Goal: Task Accomplishment & Management: Manage account settings

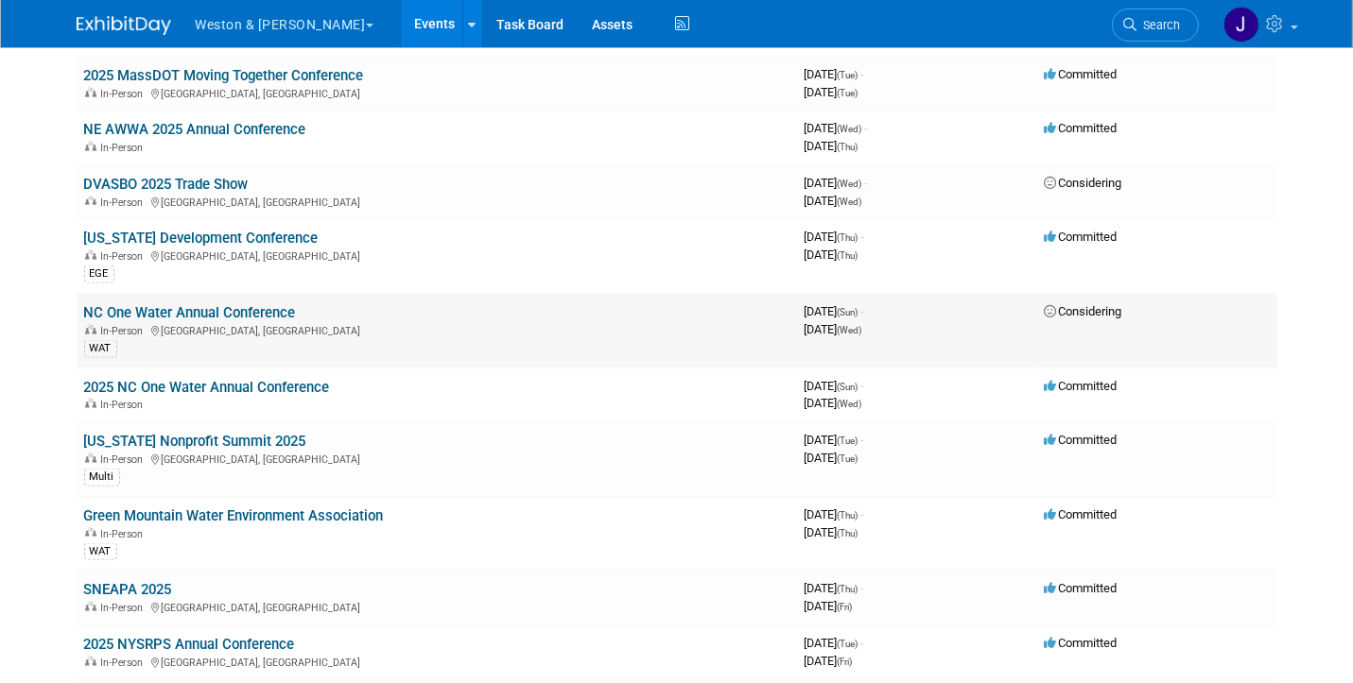
scroll to position [2552, 0]
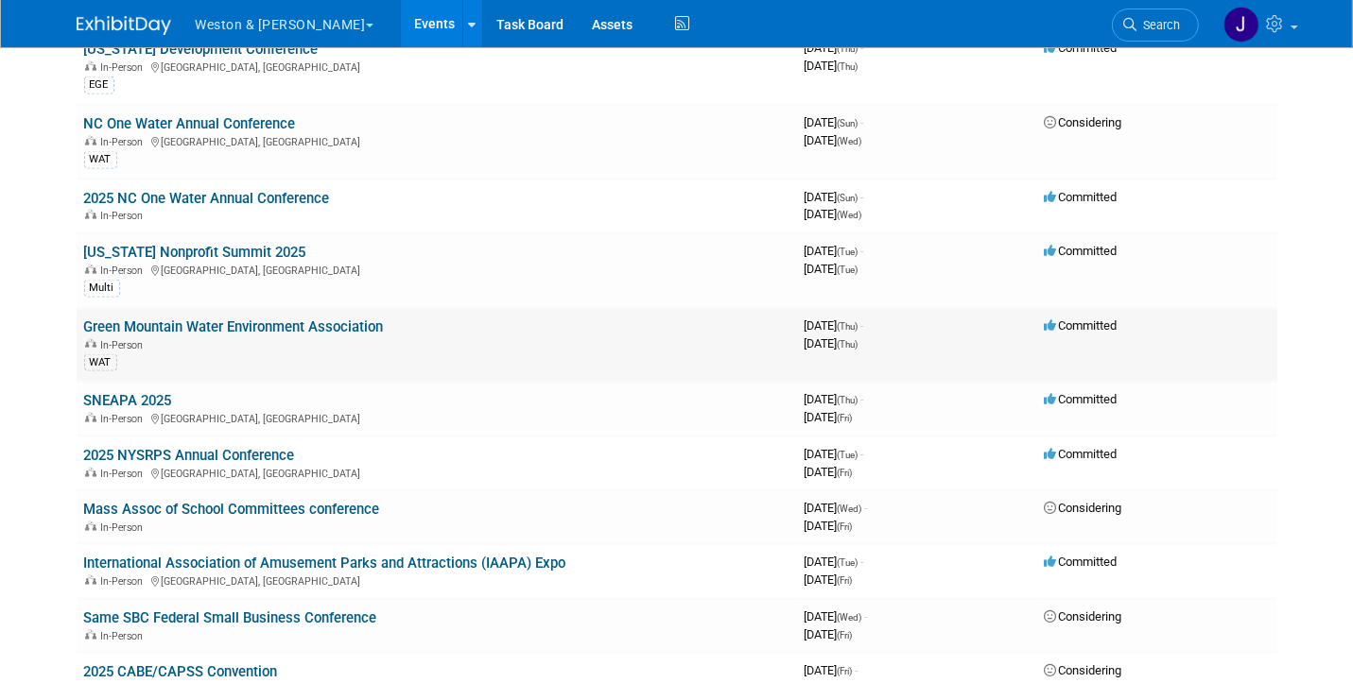
click at [223, 319] on link "Green Mountain Water Environment Association" at bounding box center [234, 327] width 300 height 17
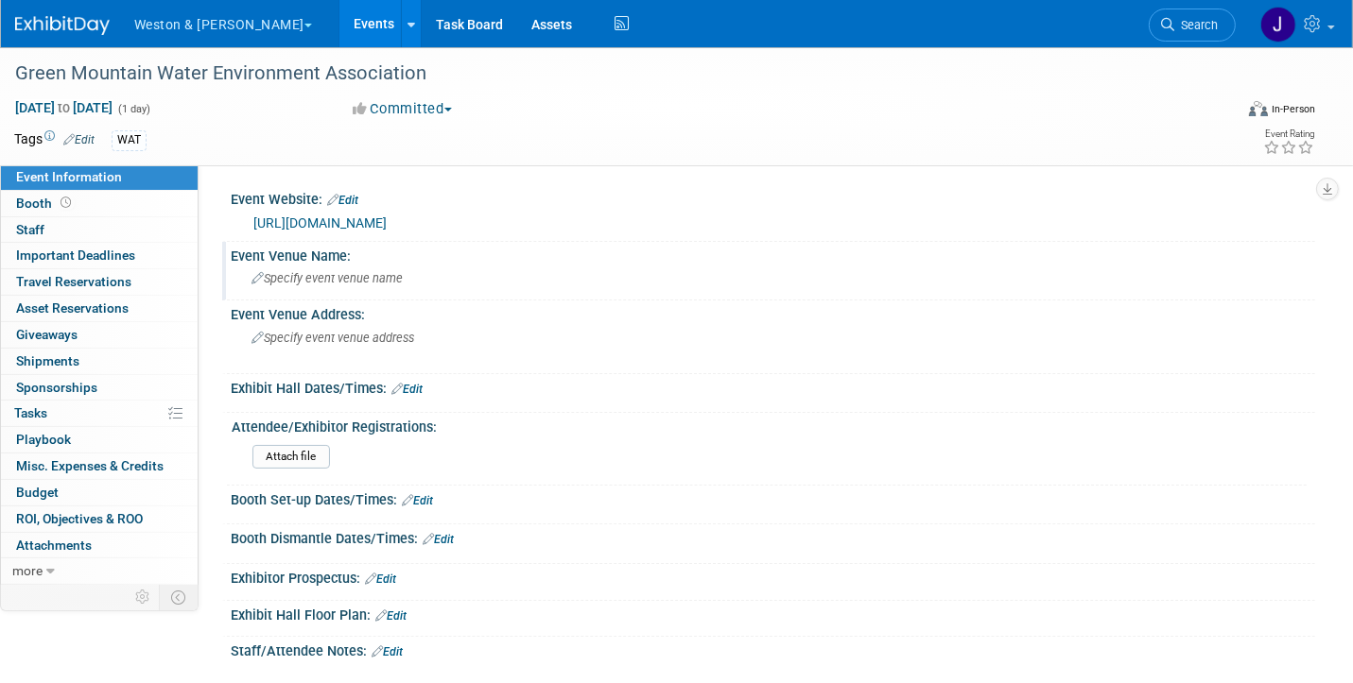
click at [254, 275] on icon at bounding box center [257, 279] width 12 height 12
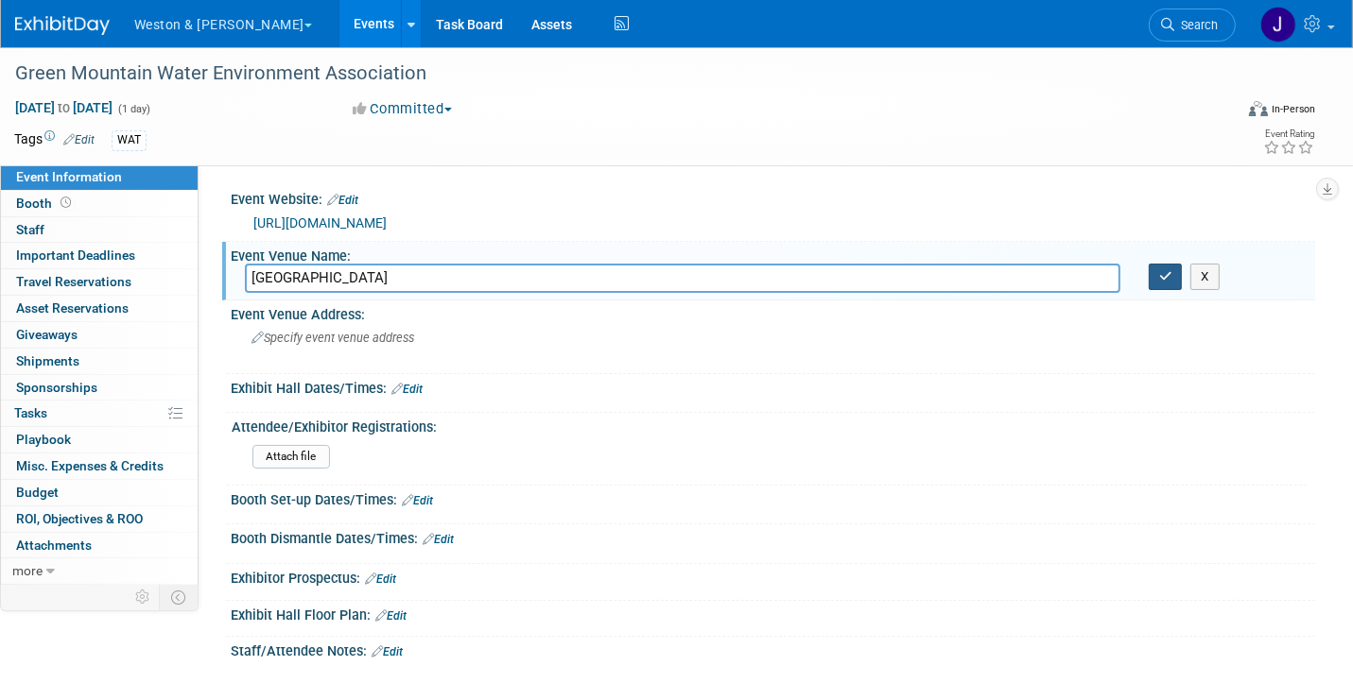
type input "DoubleTree Hotel"
click at [1163, 270] on icon "button" at bounding box center [1165, 276] width 13 height 12
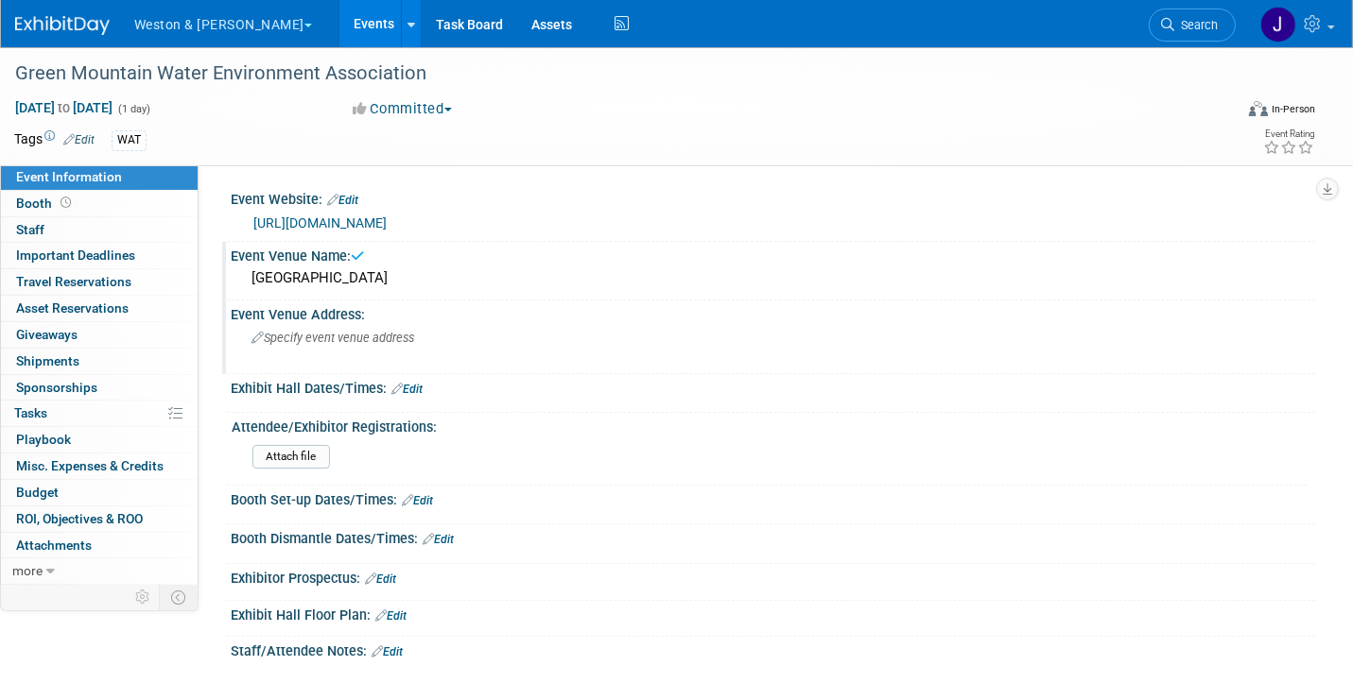
click at [310, 343] on span "Specify event venue address" at bounding box center [332, 338] width 163 height 14
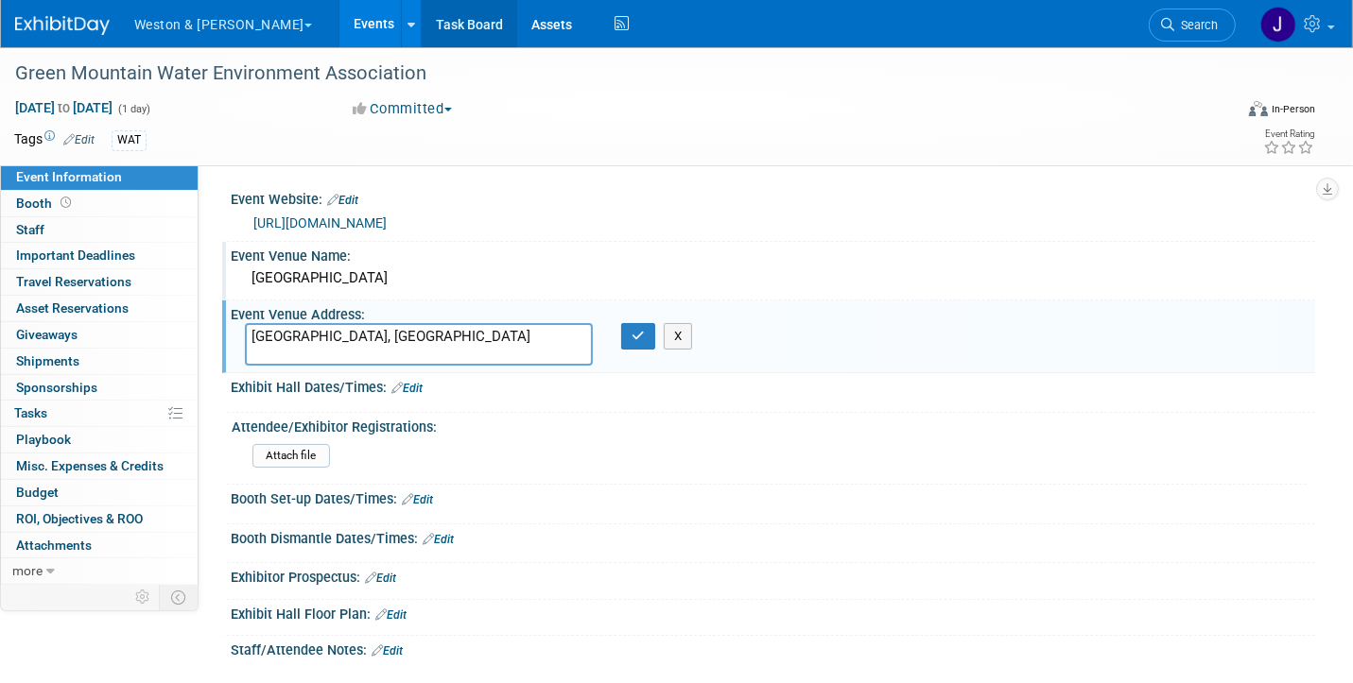
type textarea "[GEOGRAPHIC_DATA], [GEOGRAPHIC_DATA]"
click at [681, 334] on button "X" at bounding box center [677, 336] width 29 height 26
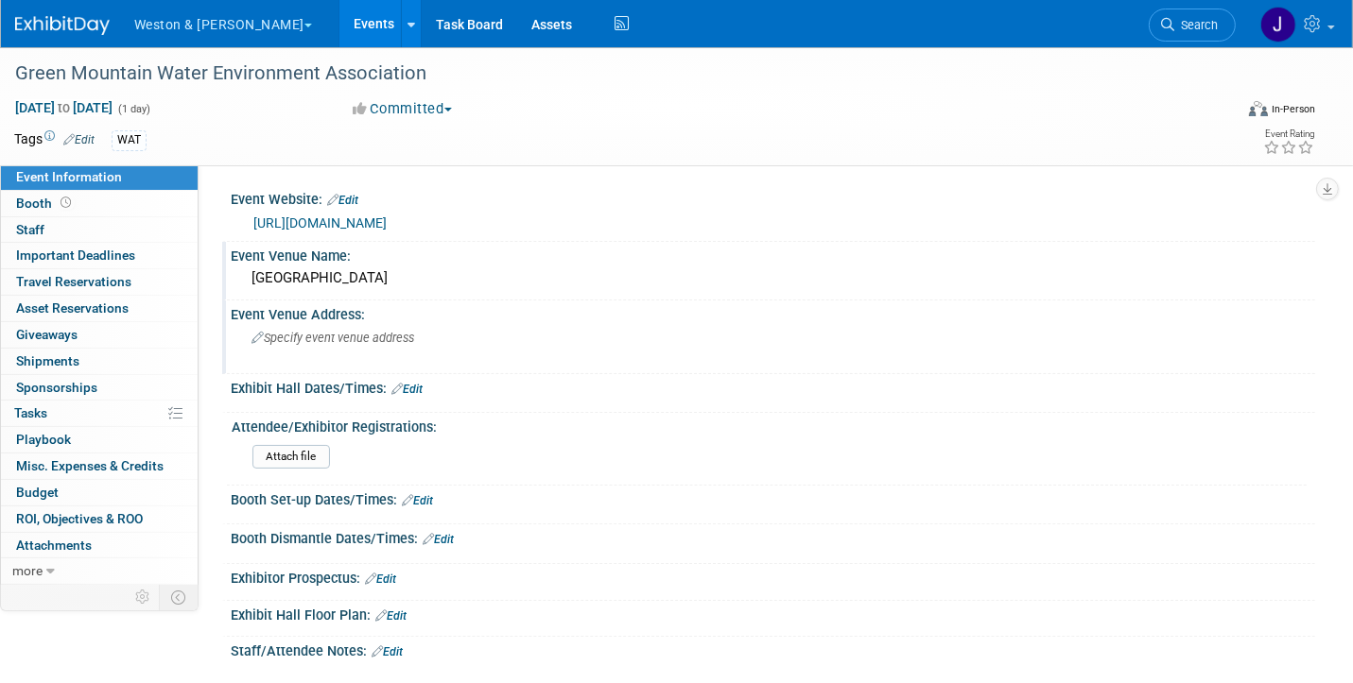
click at [389, 275] on div "DoubleTree Hotel" at bounding box center [773, 278] width 1056 height 29
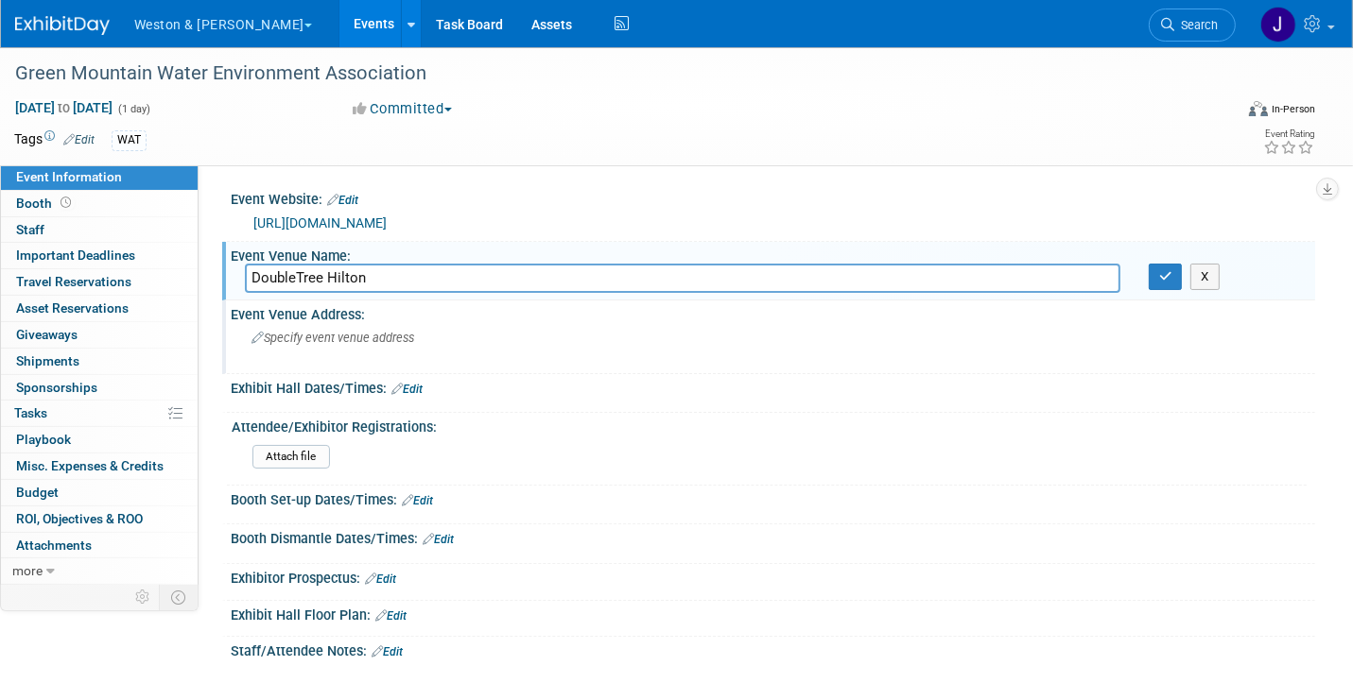
type input "DoubleTree Hilton"
click at [344, 342] on span "Specify event venue address" at bounding box center [332, 338] width 163 height 14
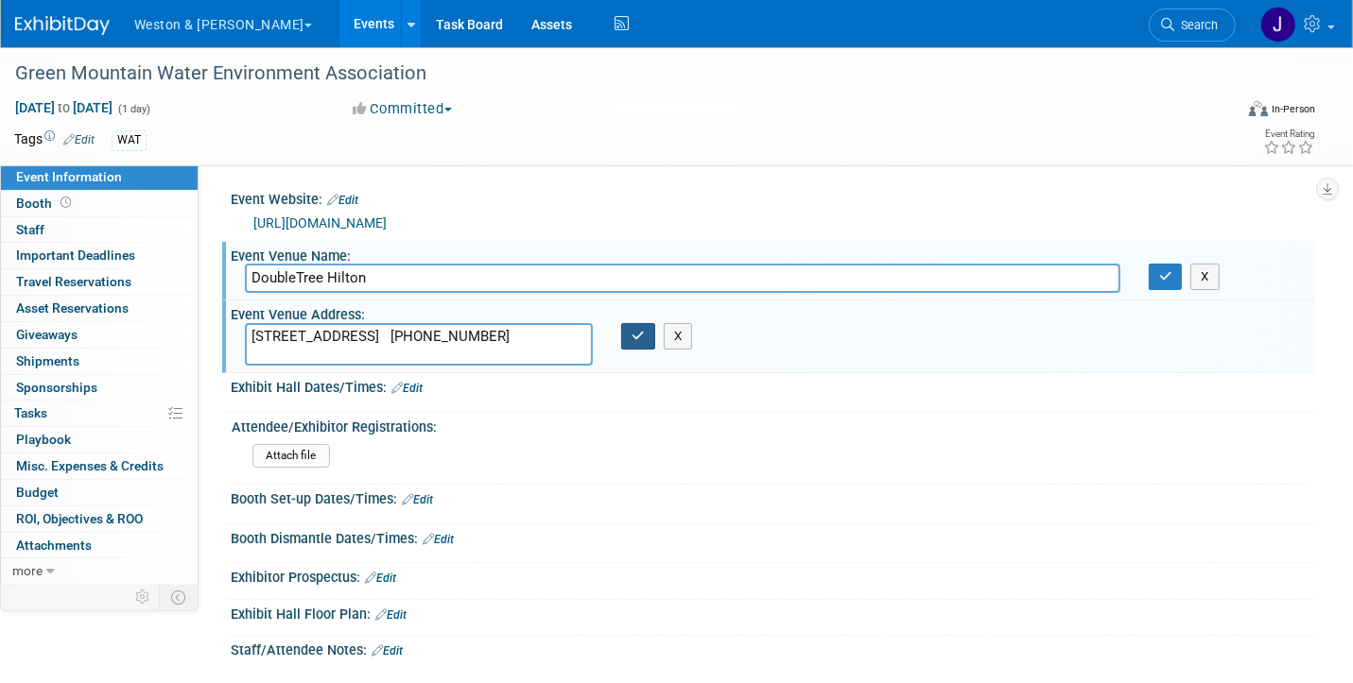
type textarea "870 Williston Rd, South Burlington, VT 802-865-6600"
click at [635, 332] on icon "button" at bounding box center [637, 336] width 13 height 12
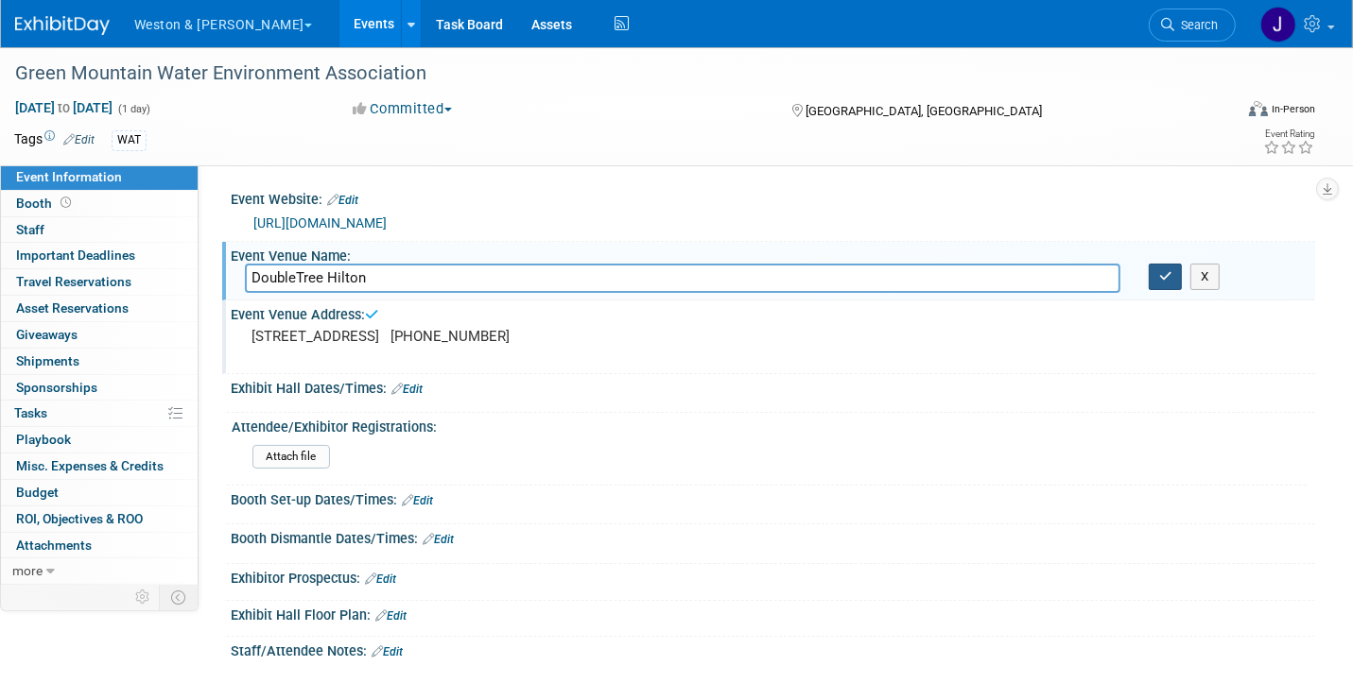
click at [1164, 273] on icon "button" at bounding box center [1165, 276] width 13 height 12
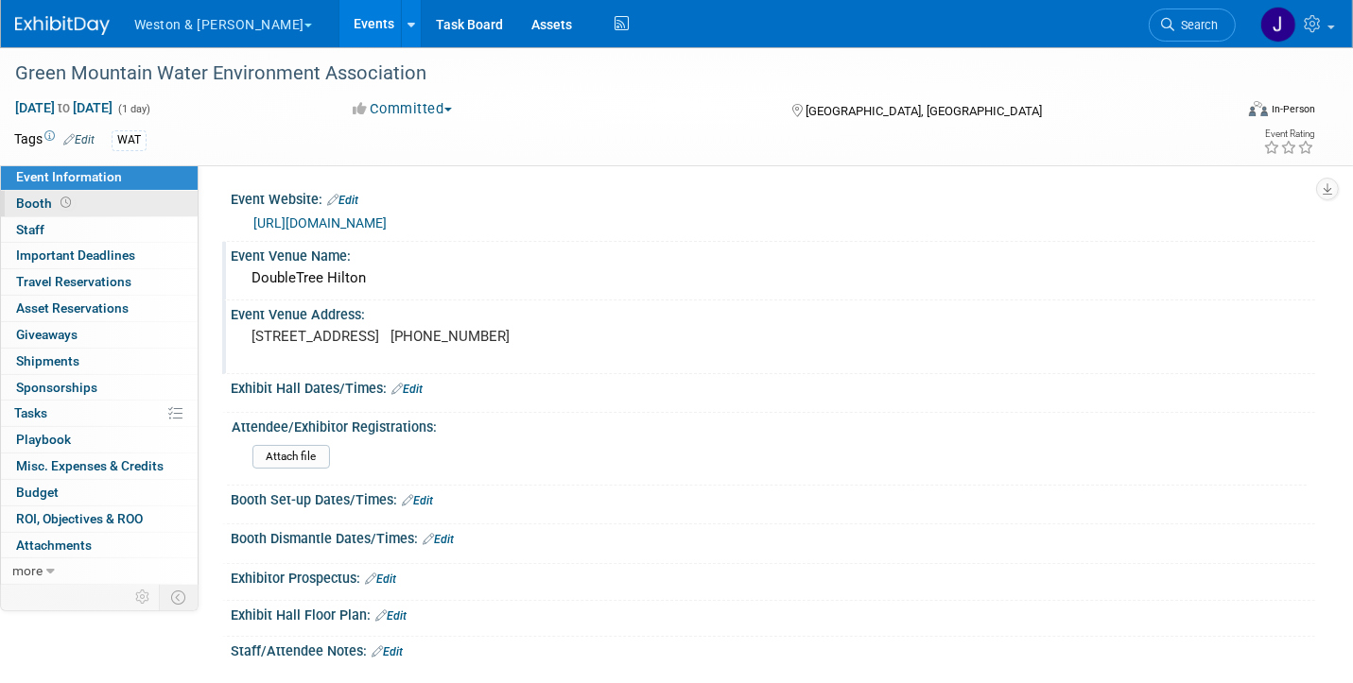
click at [72, 201] on span at bounding box center [66, 203] width 18 height 14
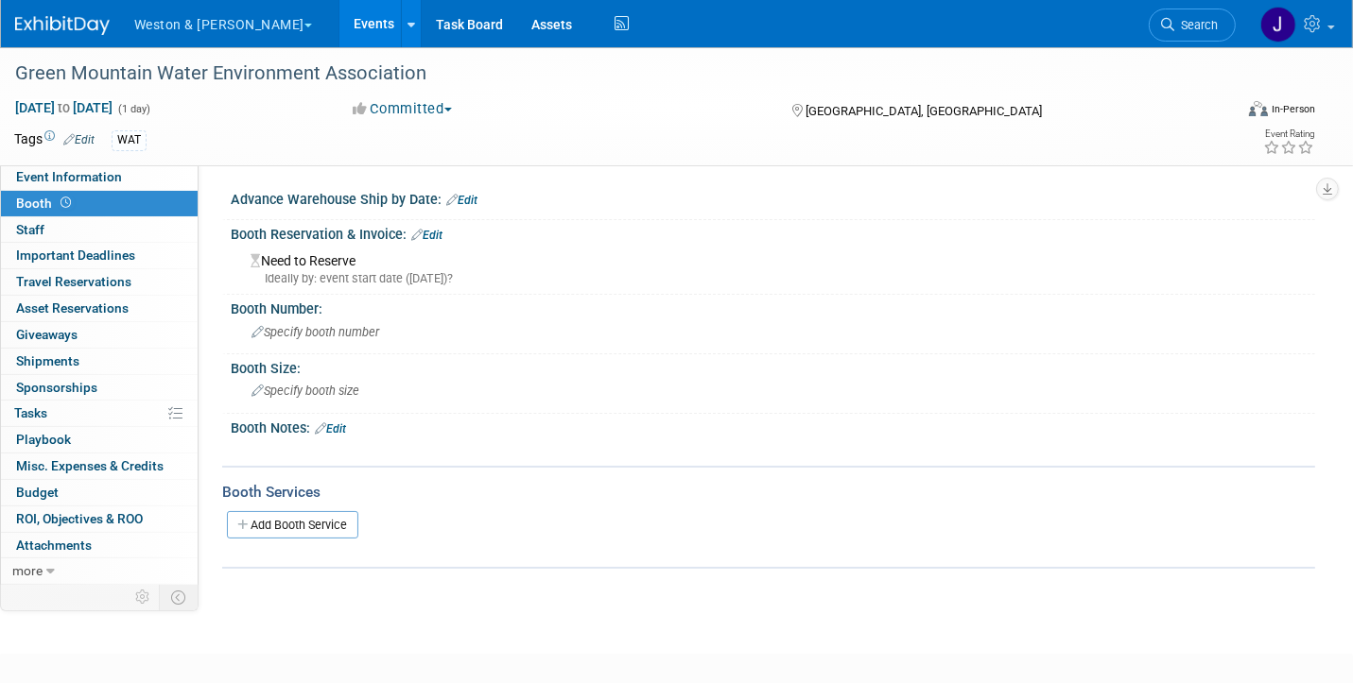
click at [436, 231] on link "Edit" at bounding box center [426, 235] width 31 height 13
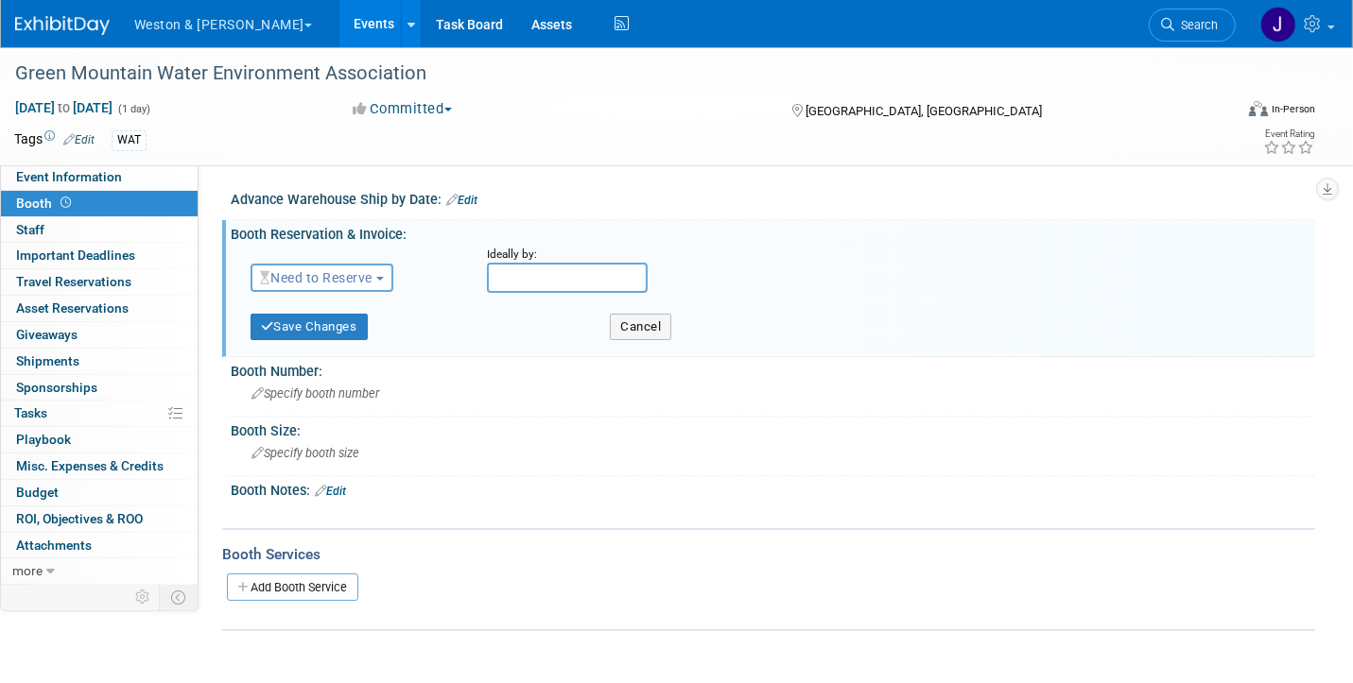
click at [380, 275] on button "Need to Reserve" at bounding box center [321, 278] width 143 height 28
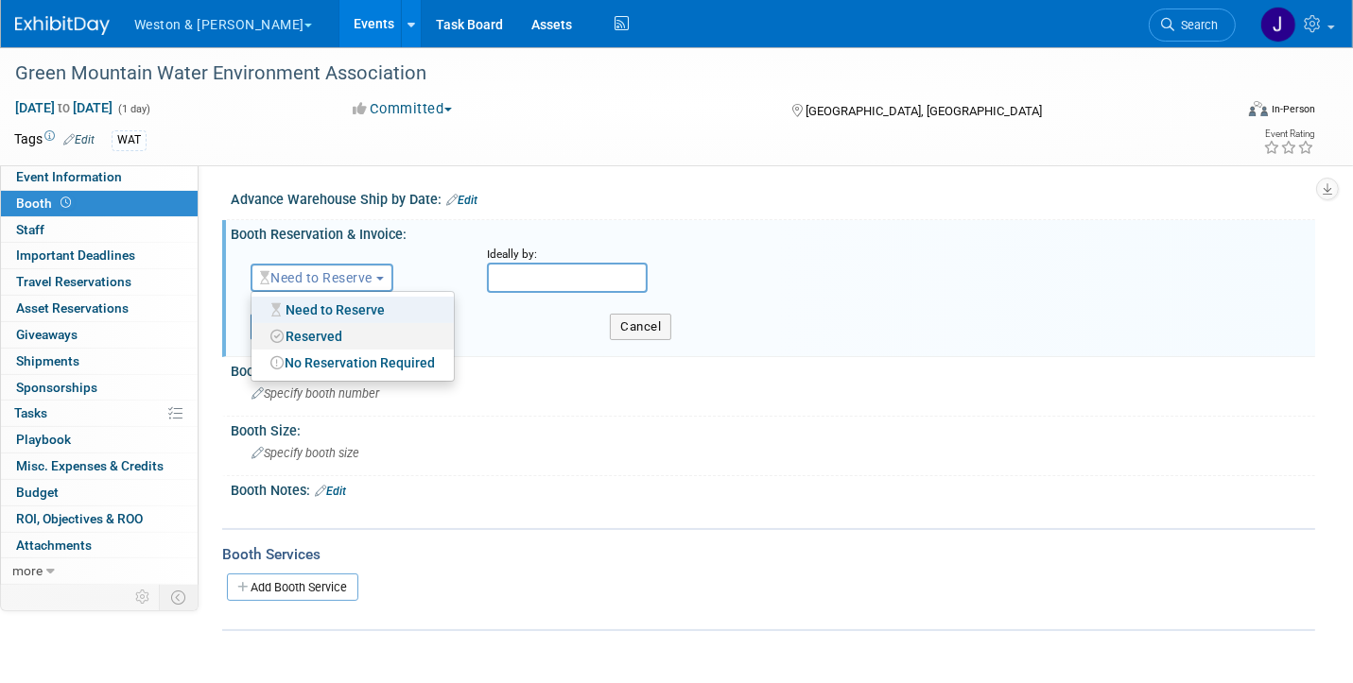
click at [318, 333] on link "Reserved" at bounding box center [352, 336] width 202 height 26
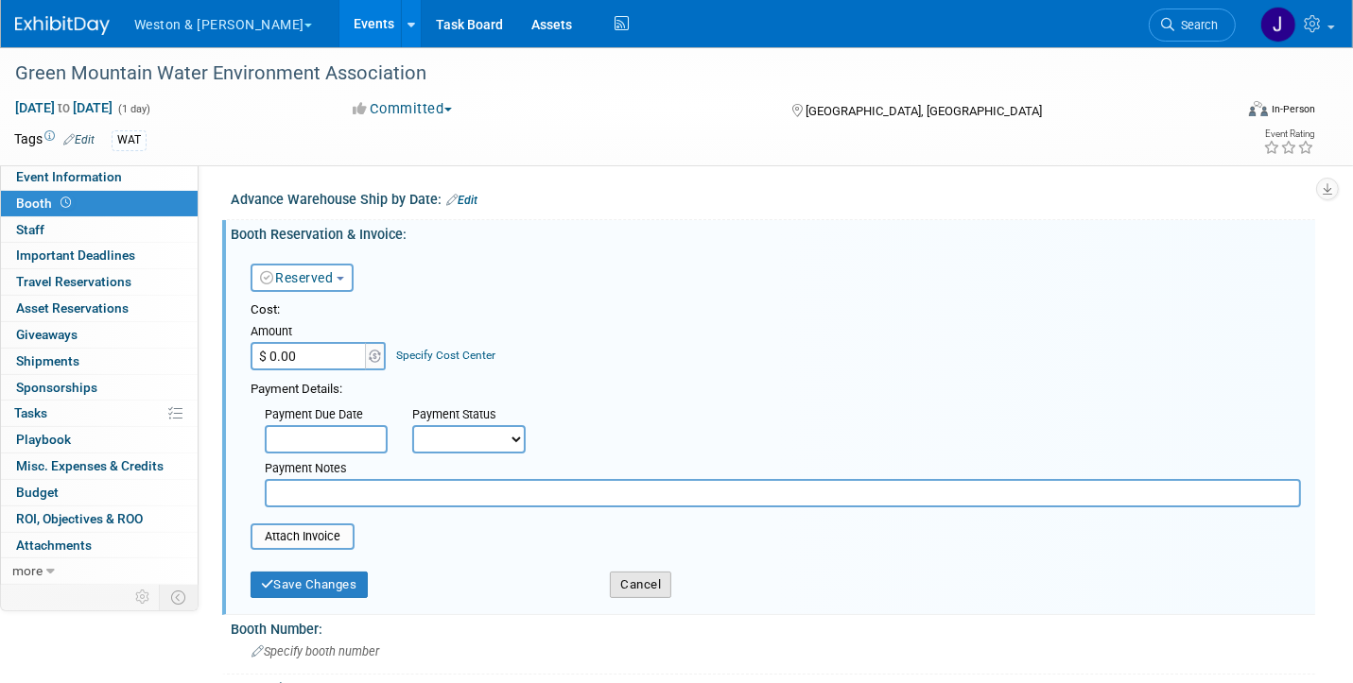
click at [643, 576] on button "Cancel" at bounding box center [640, 585] width 61 height 26
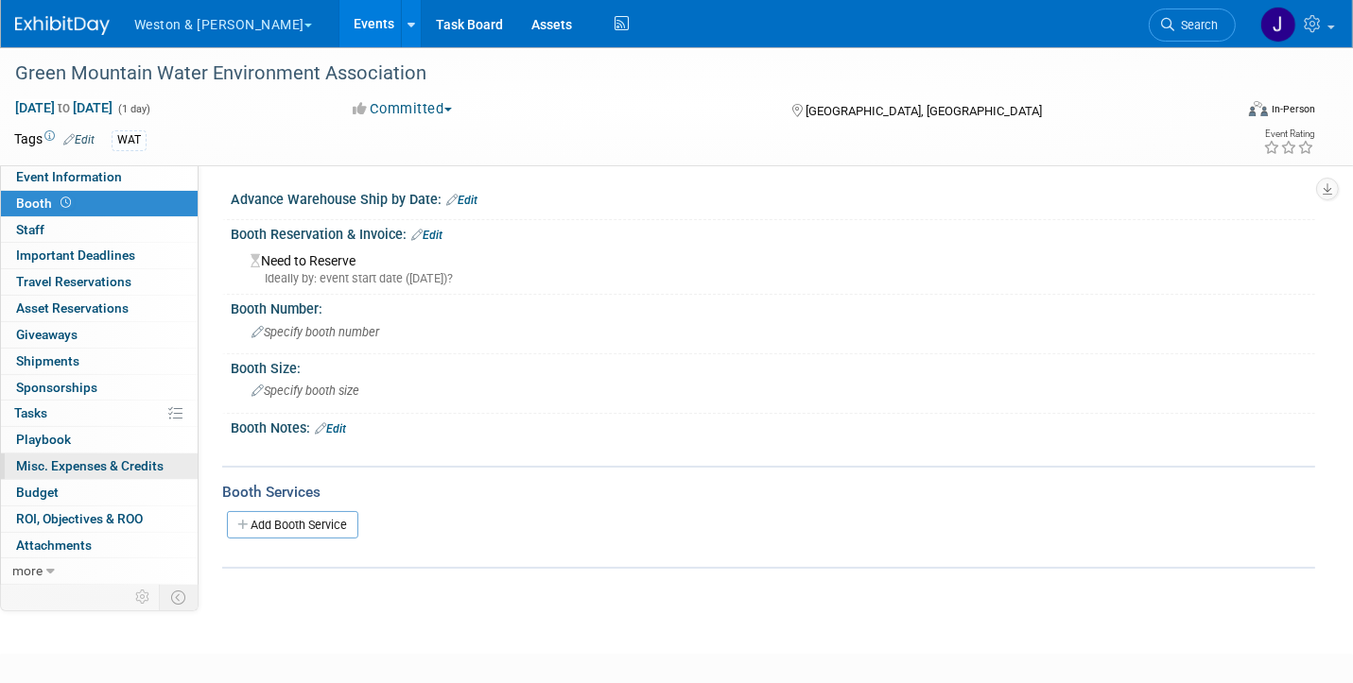
click at [94, 461] on span "Misc. Expenses & Credits 0" at bounding box center [89, 465] width 147 height 15
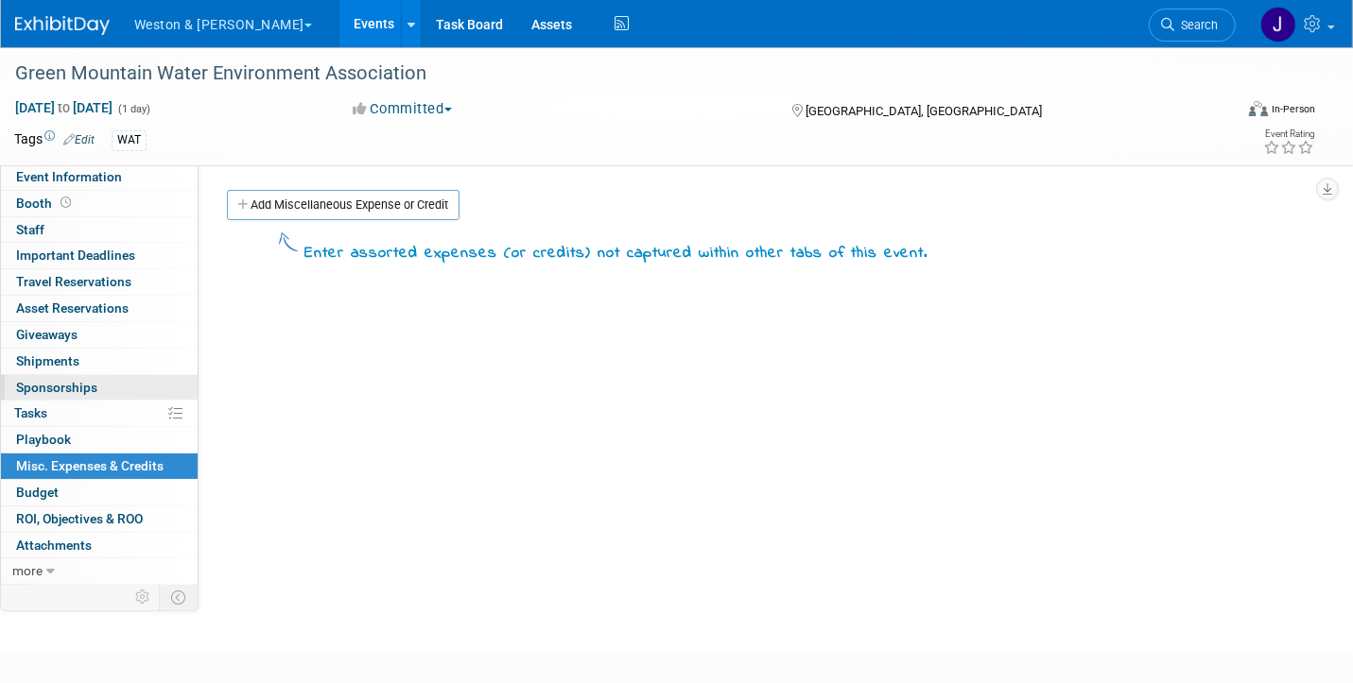
click at [110, 385] on link "0 Sponsorships 0" at bounding box center [99, 388] width 197 height 26
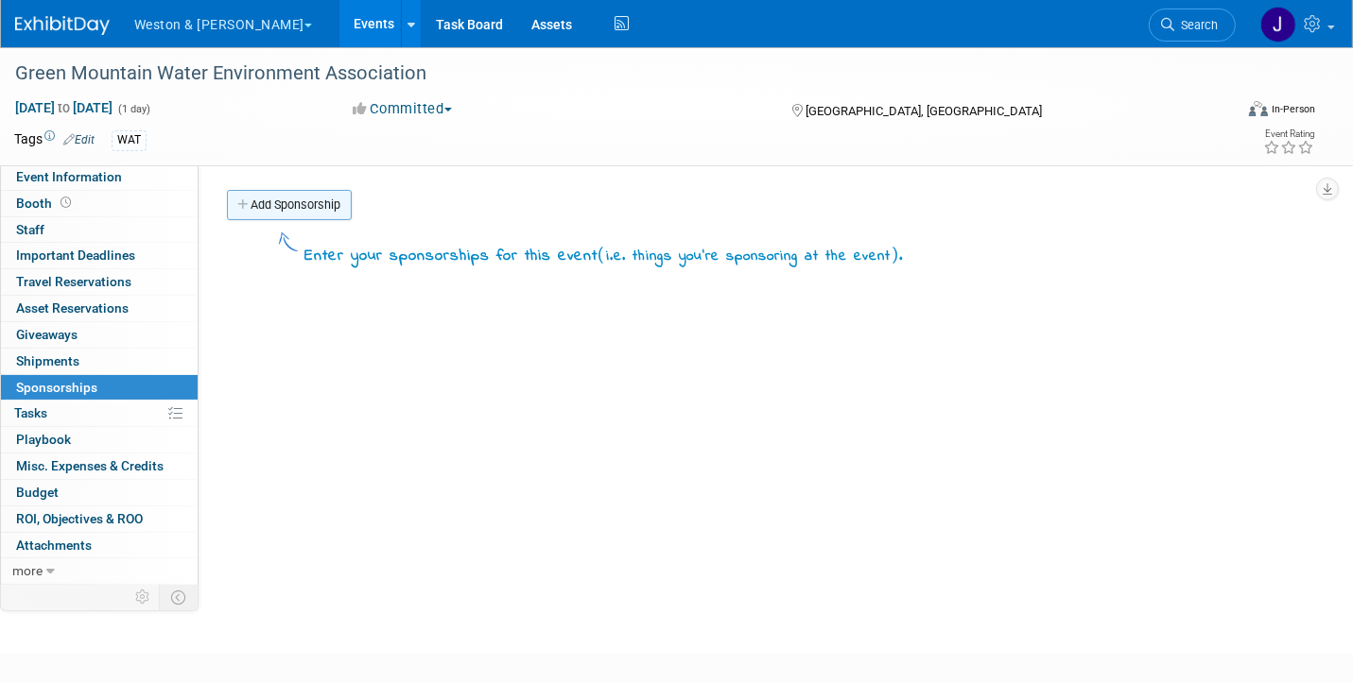
click at [275, 201] on link "Add Sponsorship" at bounding box center [289, 205] width 125 height 30
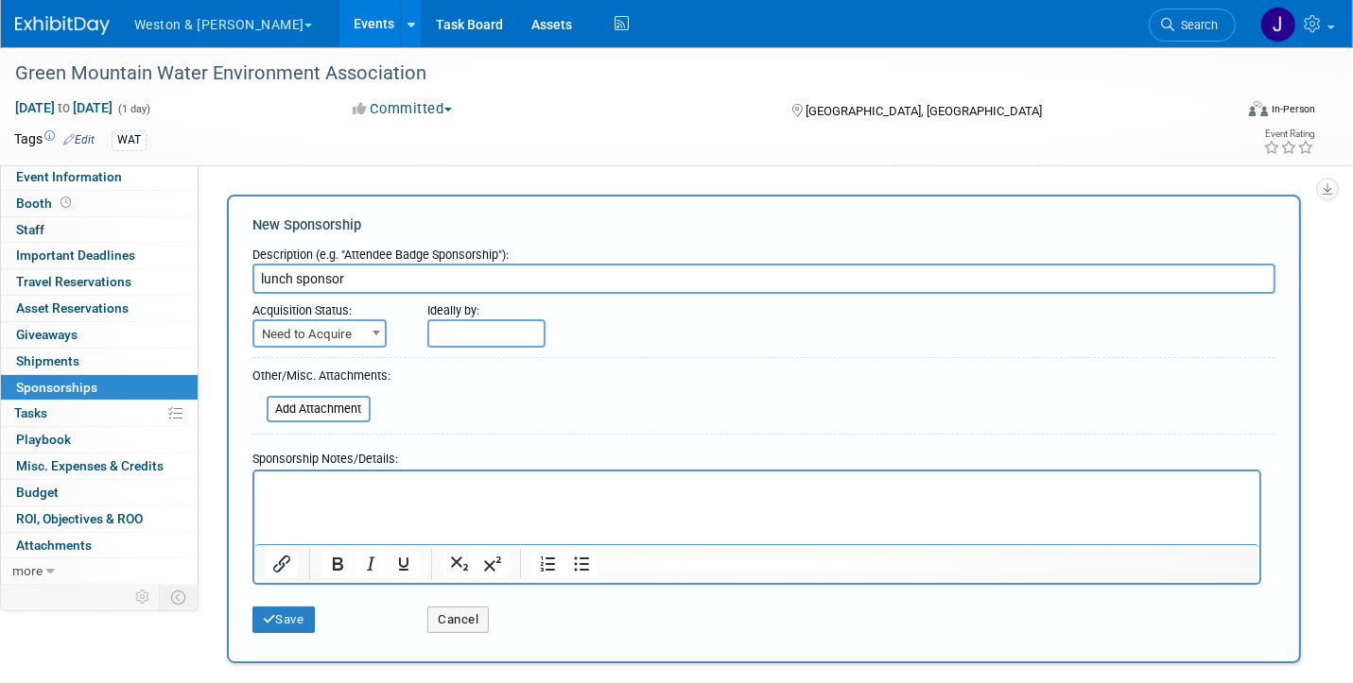
type input "lunch sponsor"
click at [364, 326] on span "Need to Acquire" at bounding box center [319, 333] width 134 height 28
select select "2"
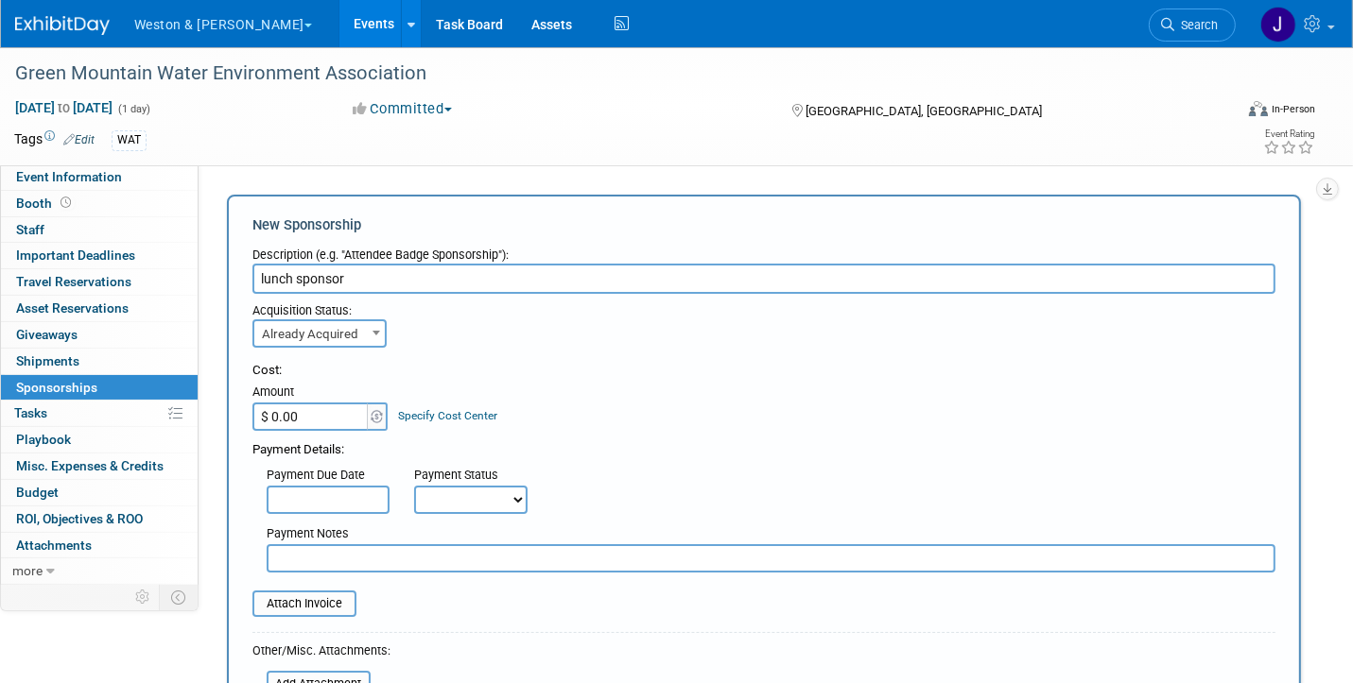
click at [318, 415] on input "$ 0.00" at bounding box center [311, 417] width 118 height 28
type input "$ 550.00"
click at [517, 496] on select "Not Paid Yet Partially Paid Paid in Full" at bounding box center [470, 500] width 113 height 28
select select "3"
click at [414, 486] on select "Not Paid Yet Partially Paid Paid in Full" at bounding box center [470, 500] width 113 height 28
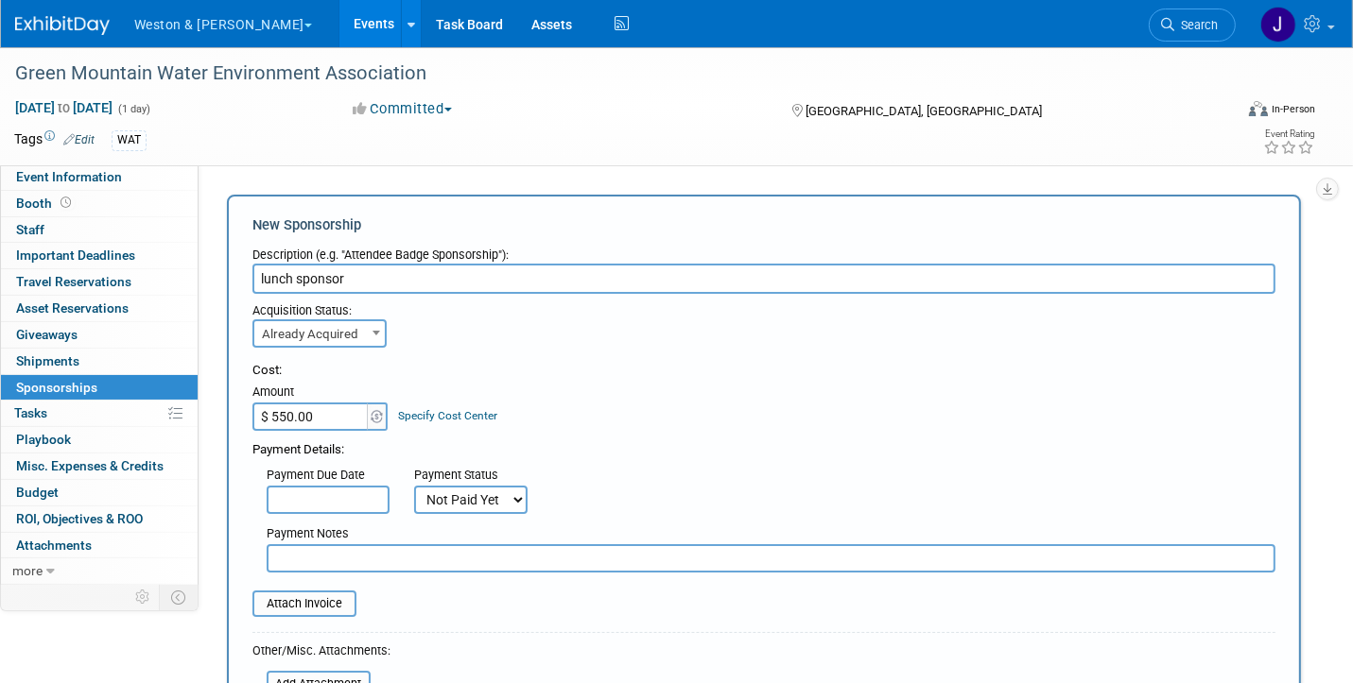
scroll to position [95, 0]
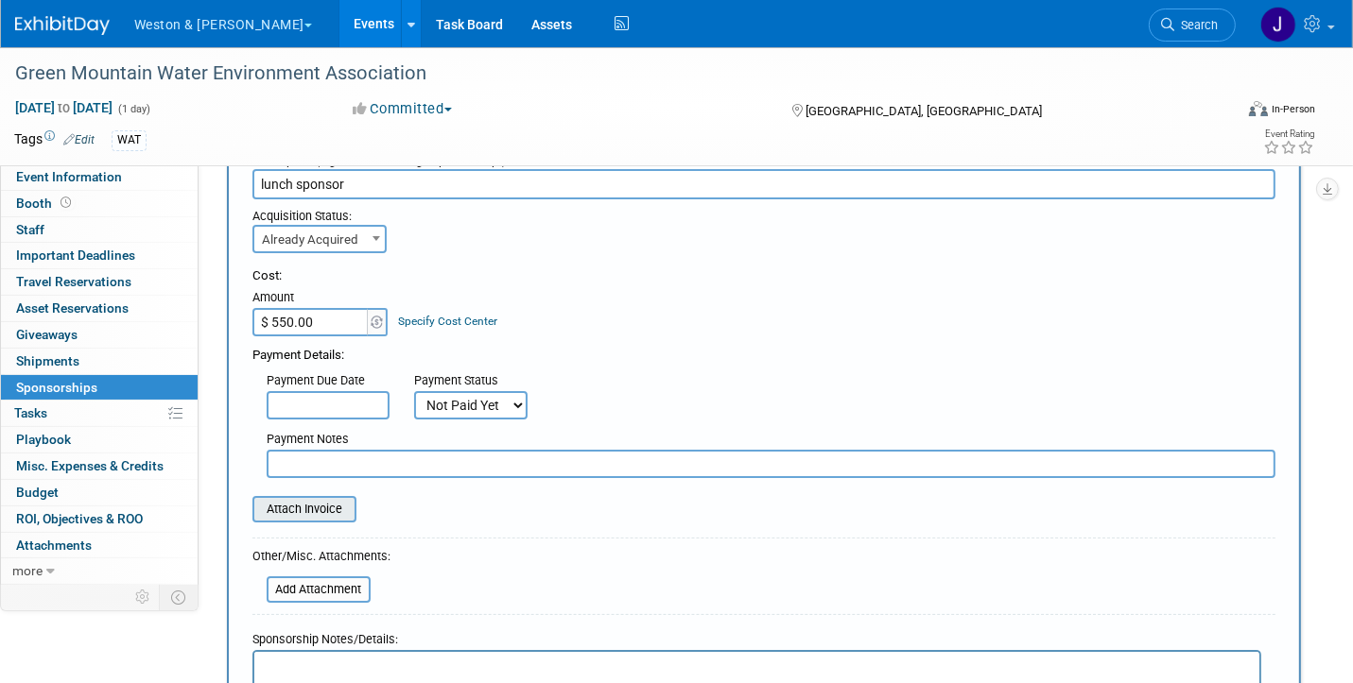
click at [312, 504] on input "file" at bounding box center [241, 509] width 225 height 23
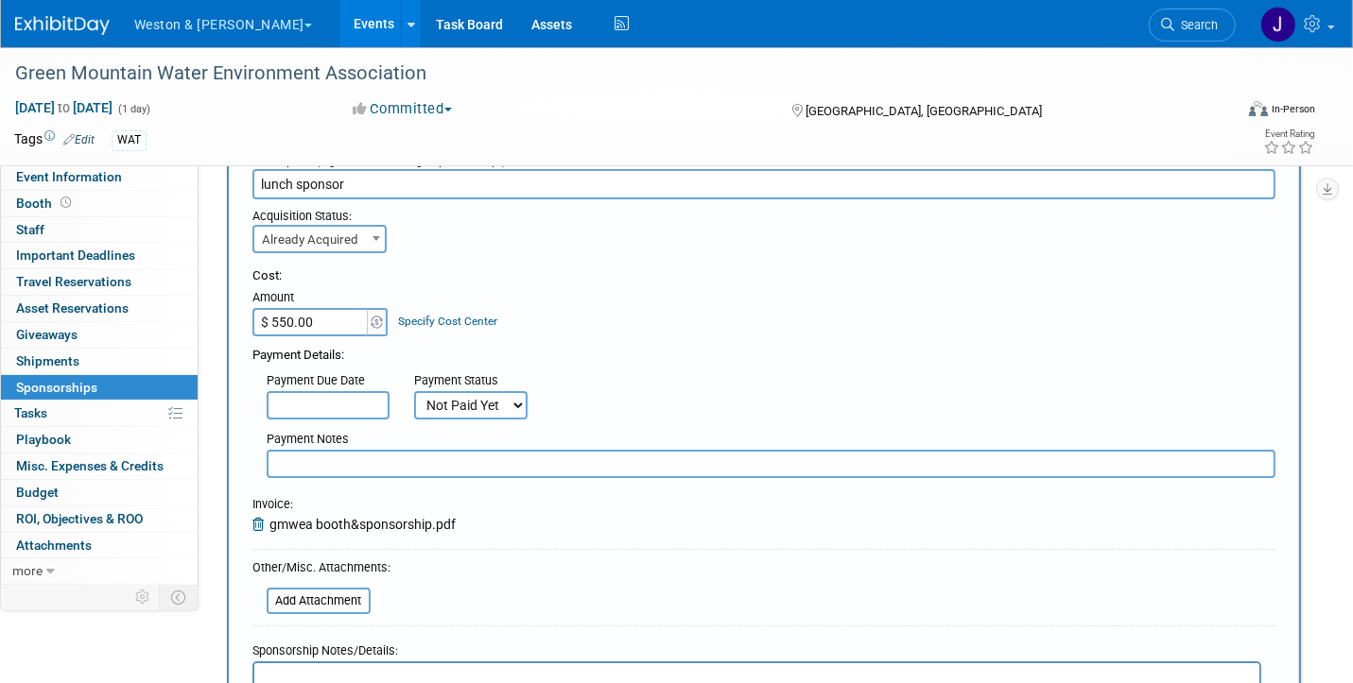
click at [359, 461] on input "text" at bounding box center [771, 464] width 1008 height 28
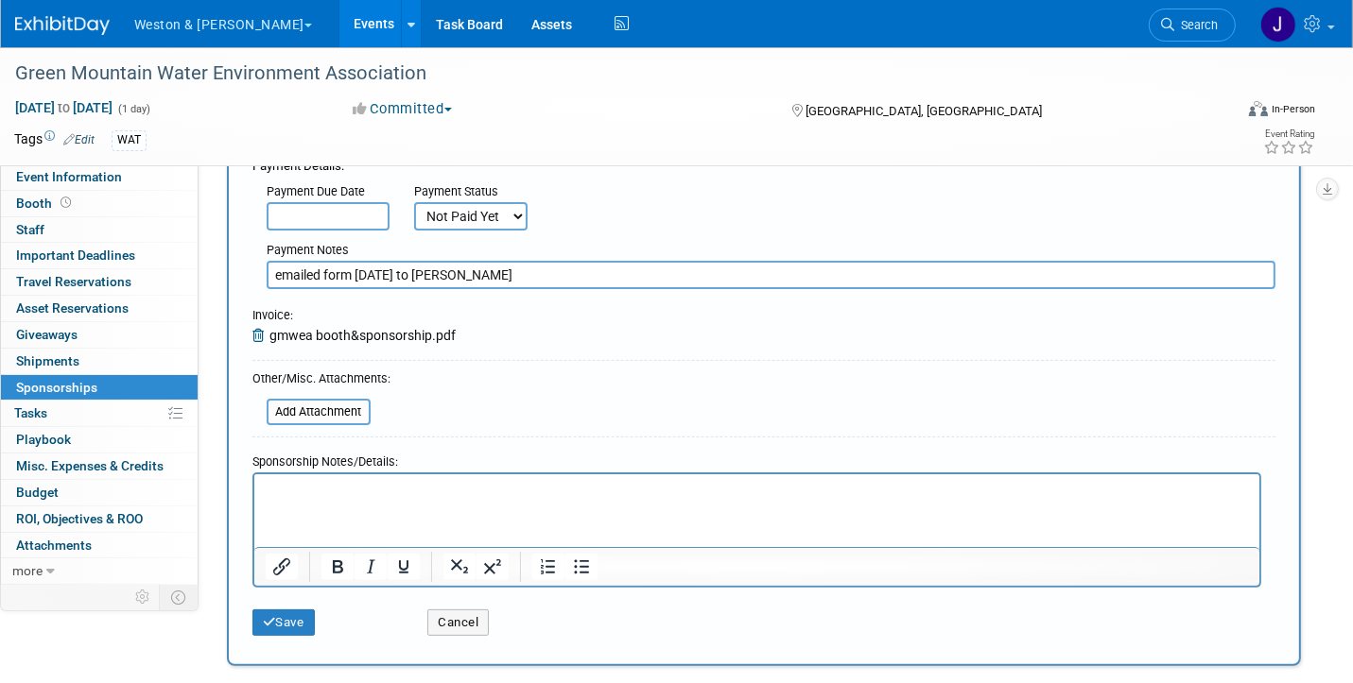
scroll to position [378, 0]
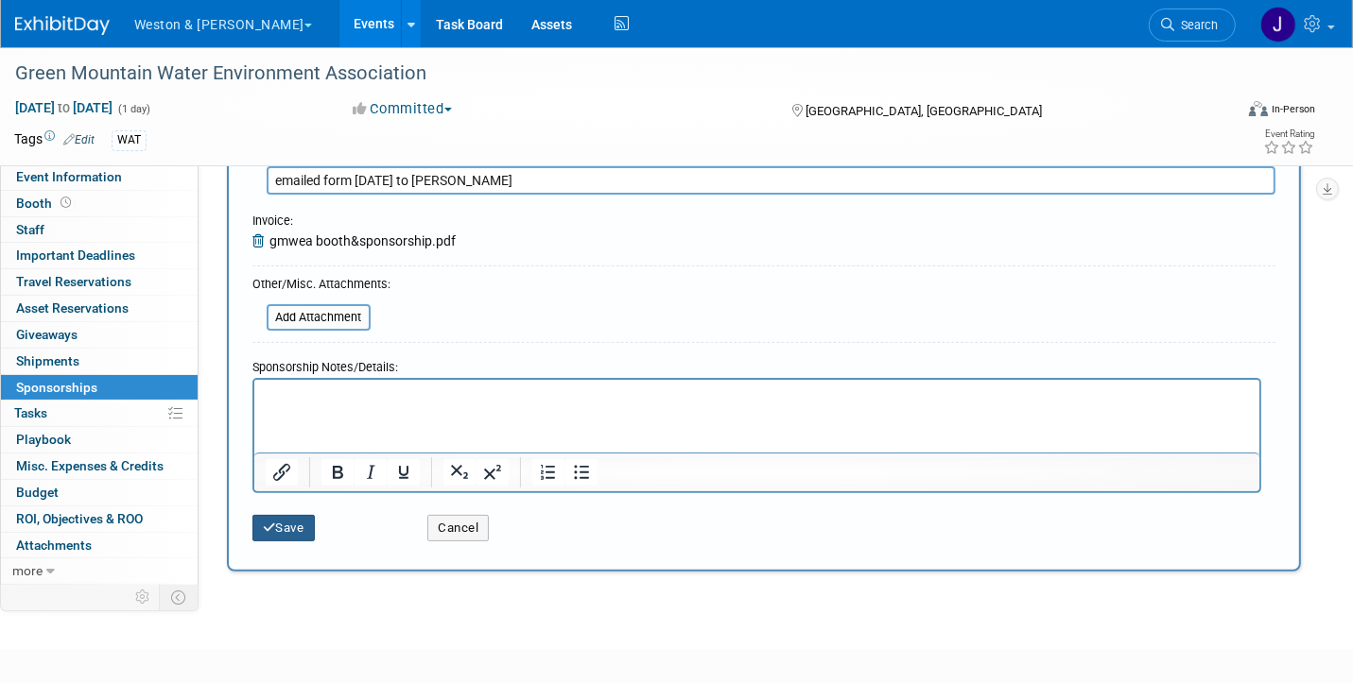
type input "emailed form 8/28/2025 to Katelyn Todesco"
click at [276, 521] on button "Save" at bounding box center [283, 528] width 62 height 26
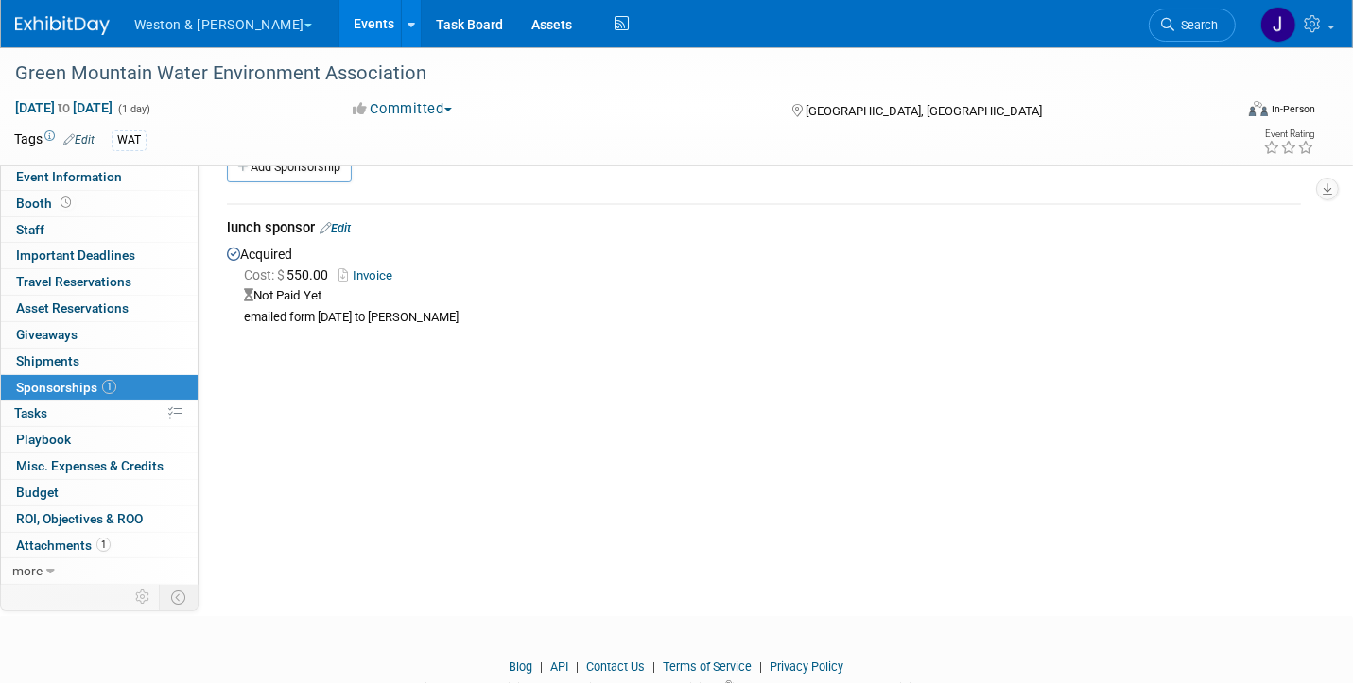
scroll to position [0, 0]
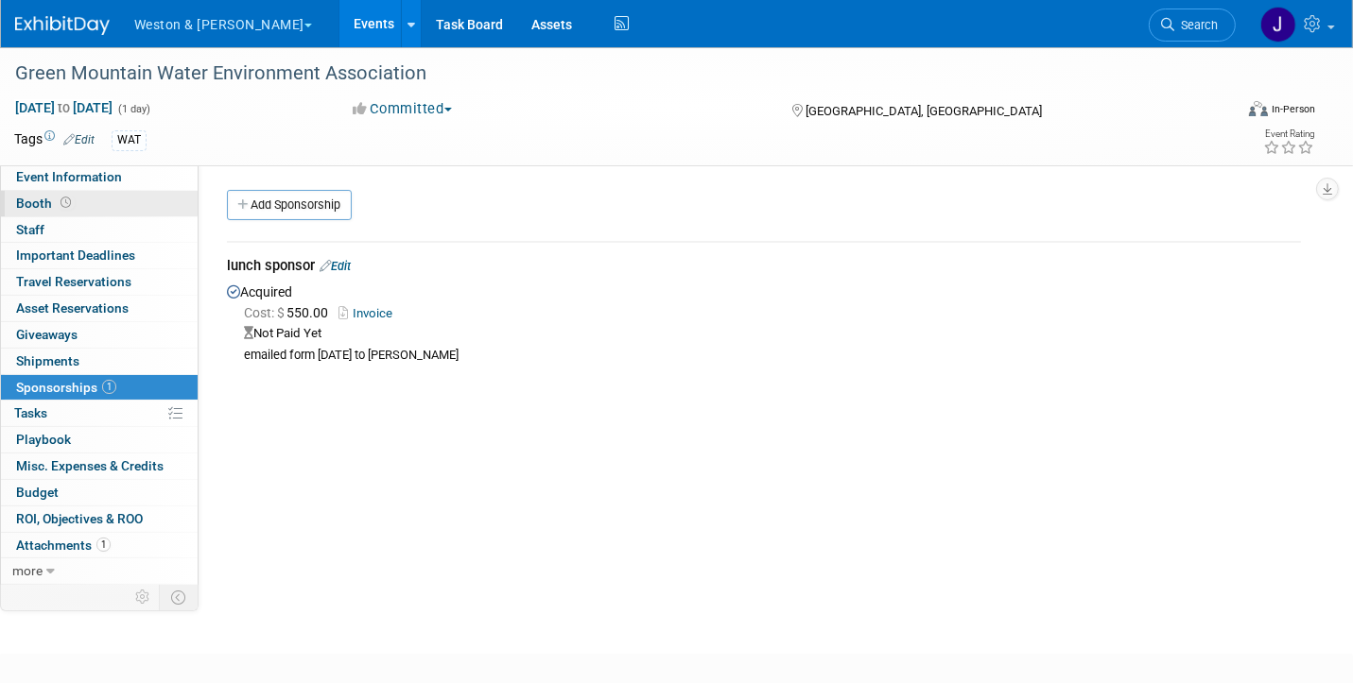
click at [27, 199] on span "Booth" at bounding box center [45, 203] width 59 height 15
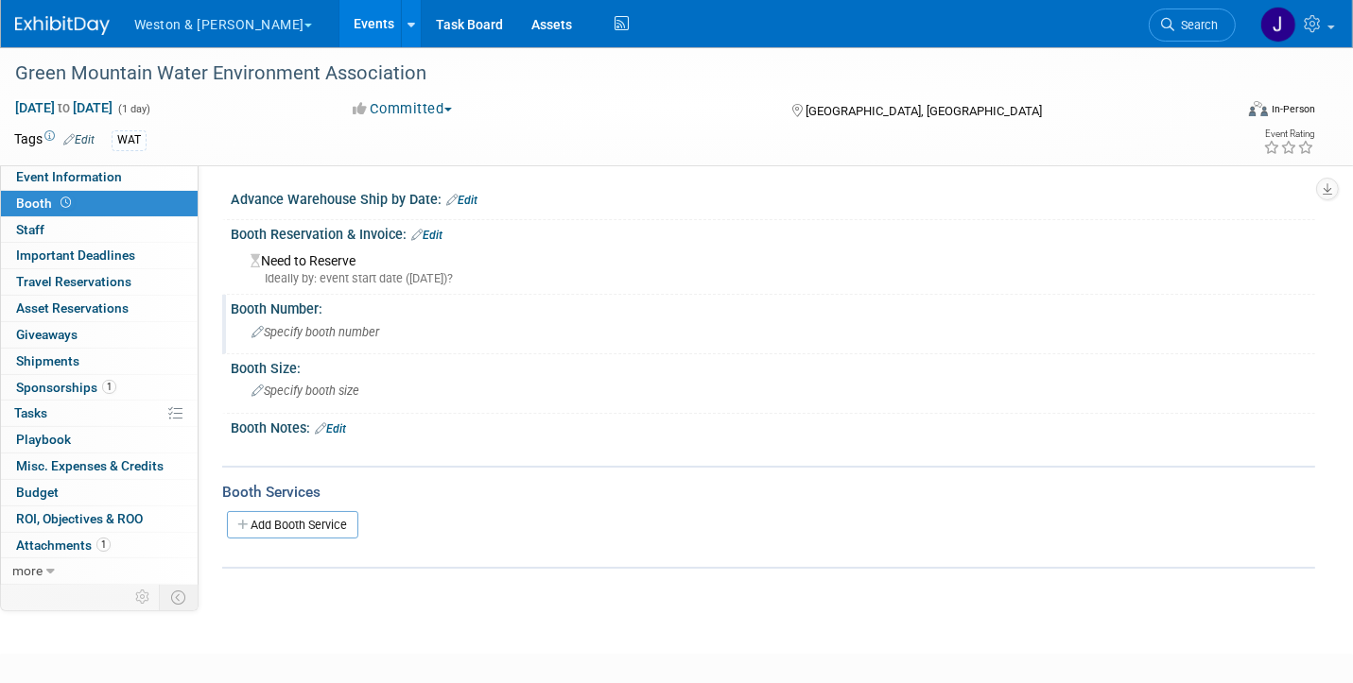
click at [282, 328] on span "Specify booth number" at bounding box center [315, 332] width 128 height 14
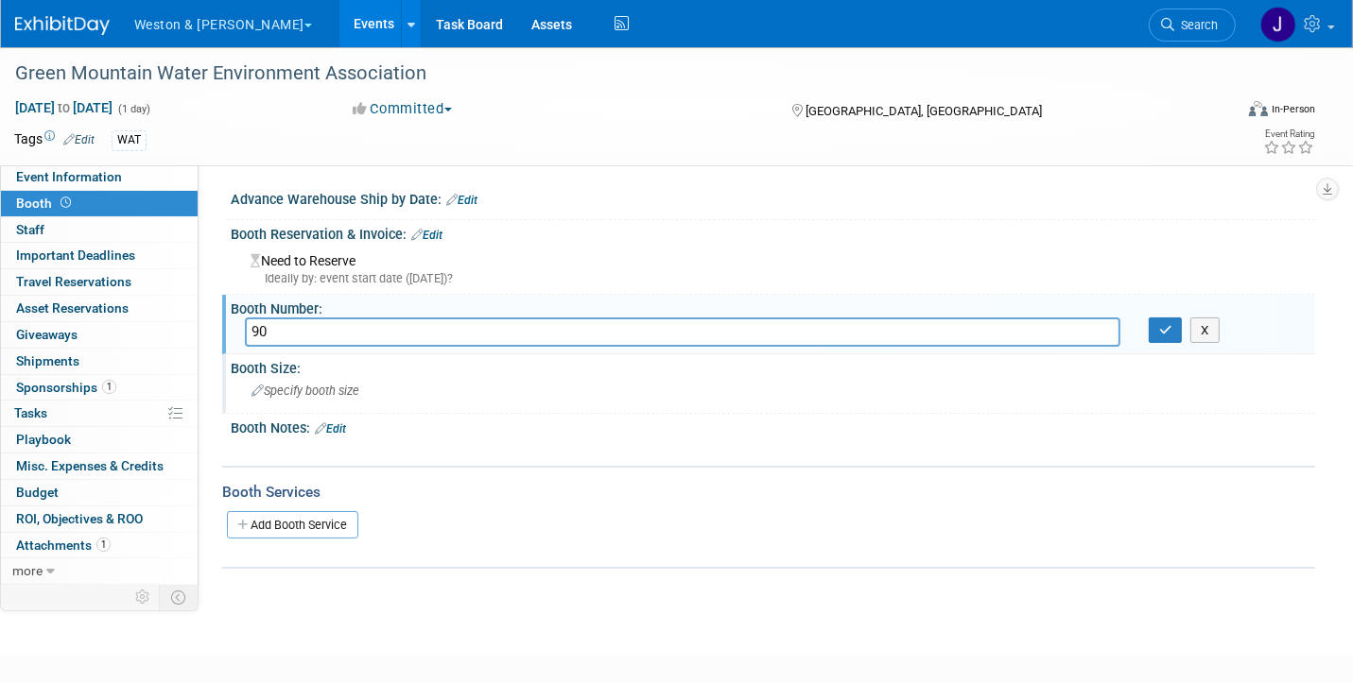
type input "90"
click at [310, 387] on span "Specify booth size" at bounding box center [305, 391] width 108 height 14
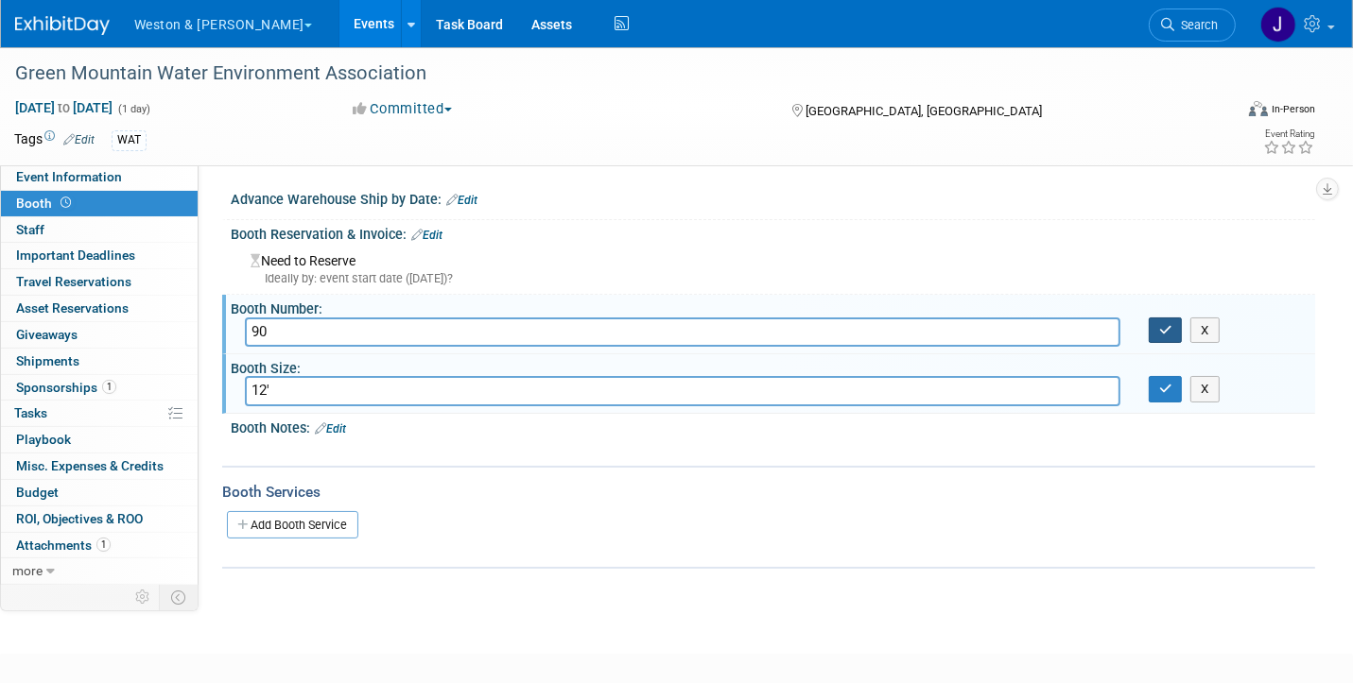
type input "12'"
click at [1166, 324] on icon "button" at bounding box center [1165, 330] width 13 height 12
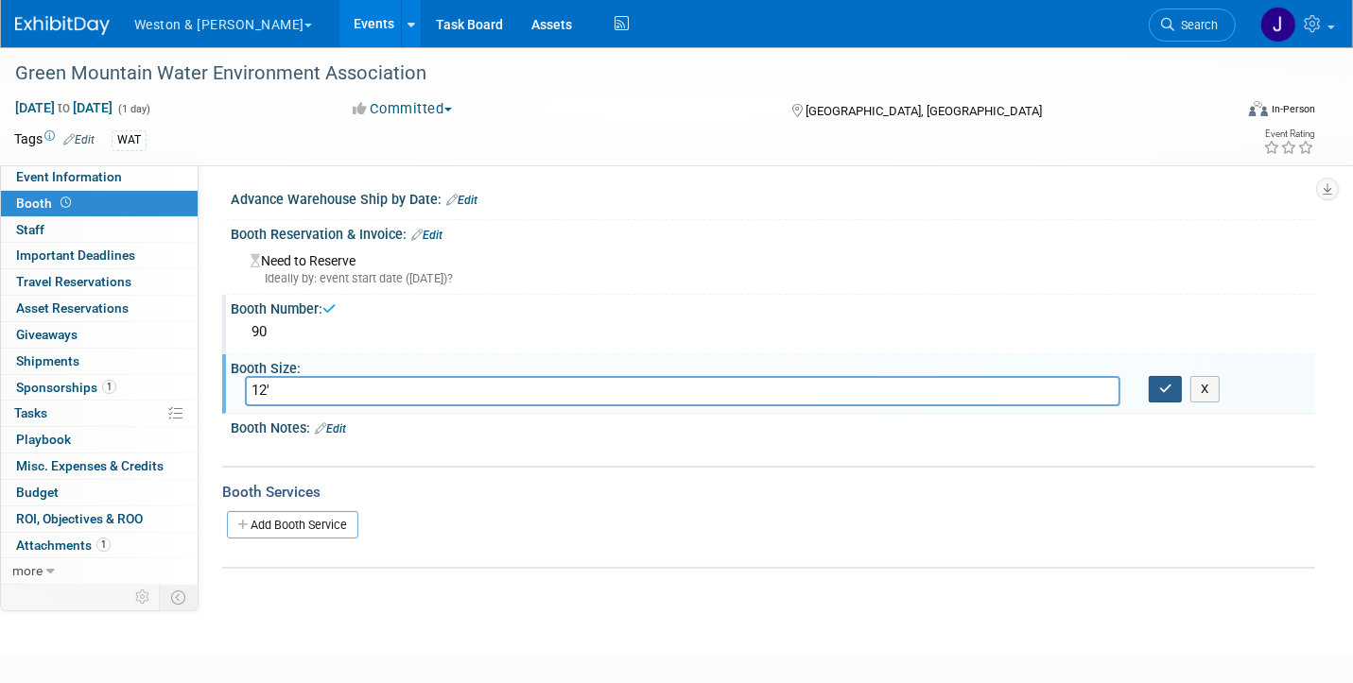
click at [1164, 383] on icon "button" at bounding box center [1165, 389] width 13 height 12
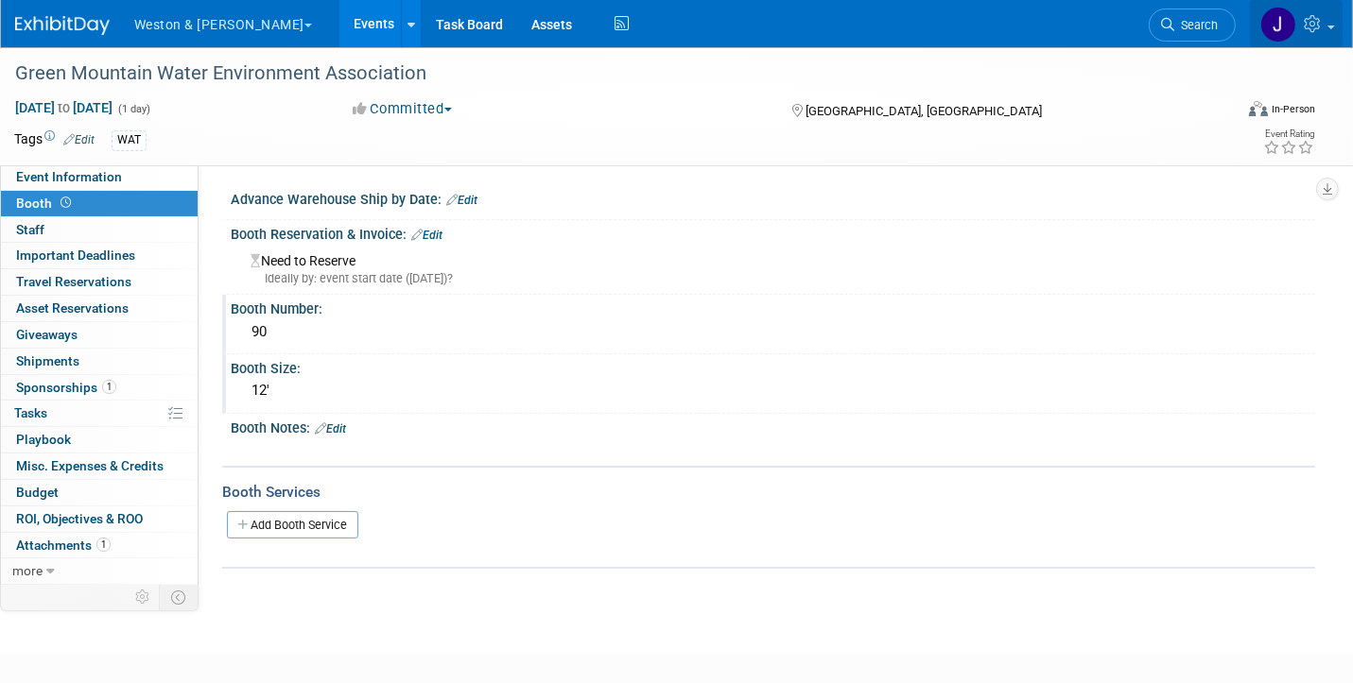
click at [1281, 24] on img at bounding box center [1278, 25] width 36 height 36
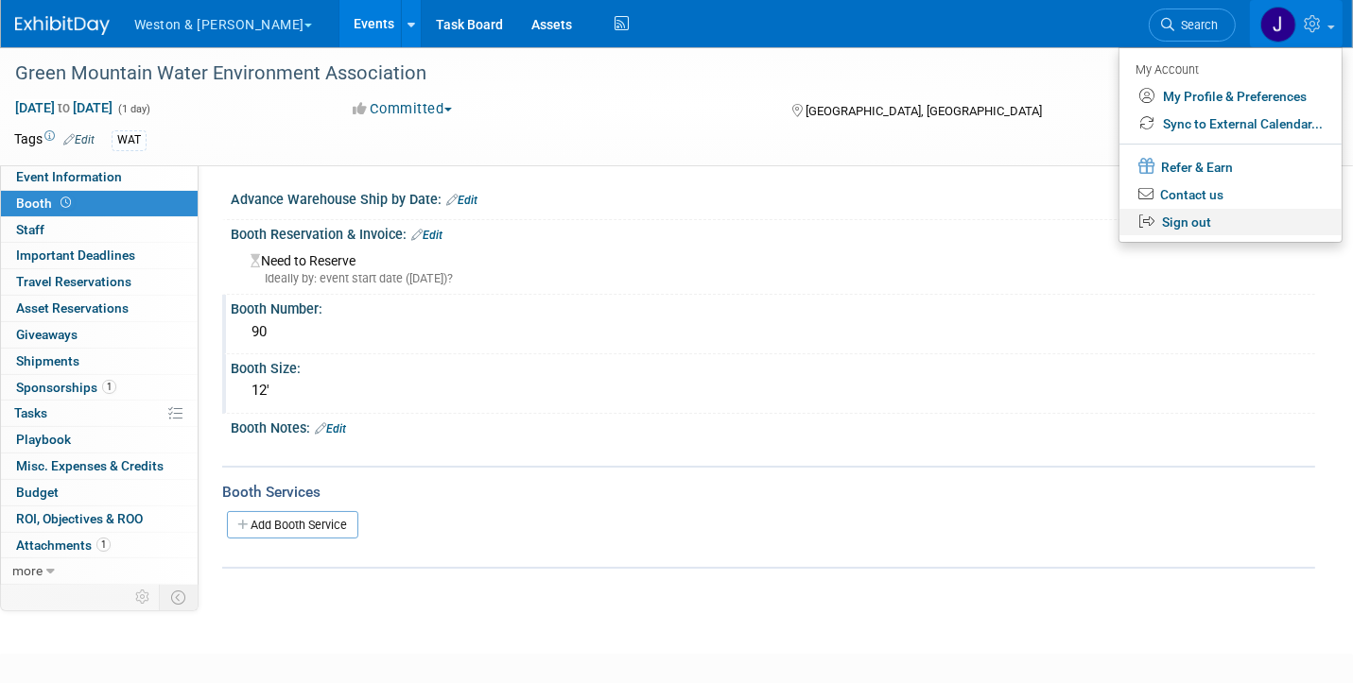
click at [1175, 219] on link "Sign out" at bounding box center [1230, 222] width 222 height 27
